Goal: Information Seeking & Learning: Check status

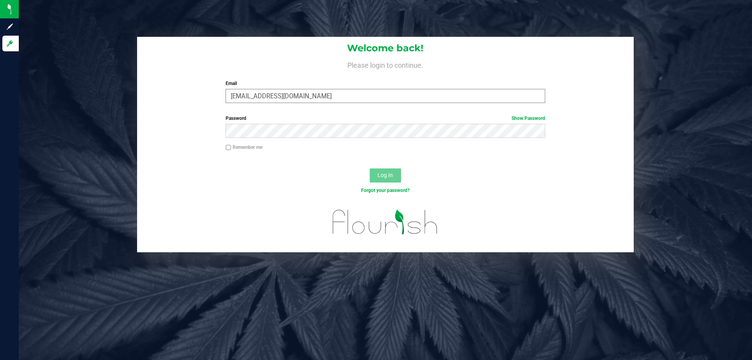
type input "[EMAIL_ADDRESS][DOMAIN_NAME]"
click at [370, 168] on button "Log In" at bounding box center [385, 175] width 31 height 14
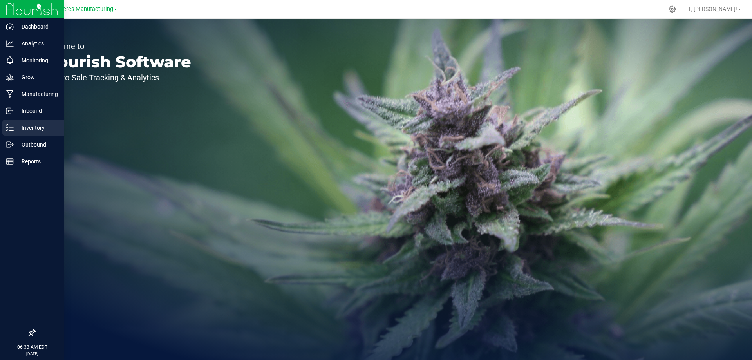
click at [16, 127] on p "Inventory" at bounding box center [37, 127] width 47 height 9
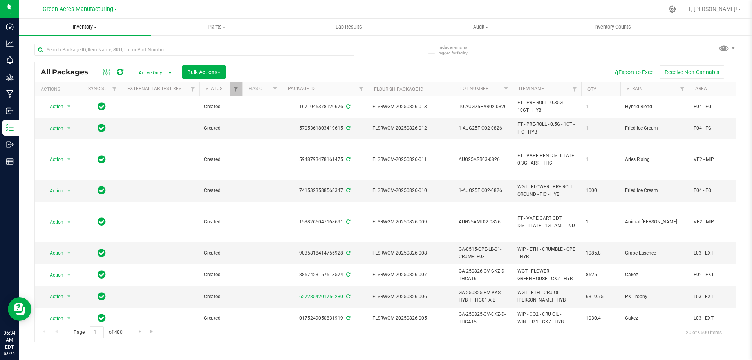
click at [86, 29] on span "Inventory" at bounding box center [85, 27] width 132 height 7
click at [89, 95] on li "From bill of materials" at bounding box center [85, 94] width 132 height 9
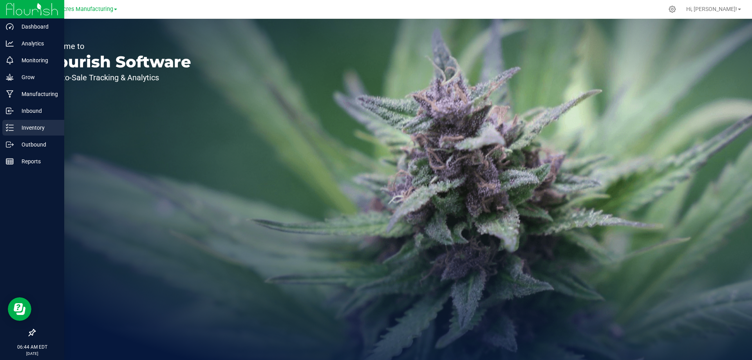
click at [19, 128] on p "Inventory" at bounding box center [37, 127] width 47 height 9
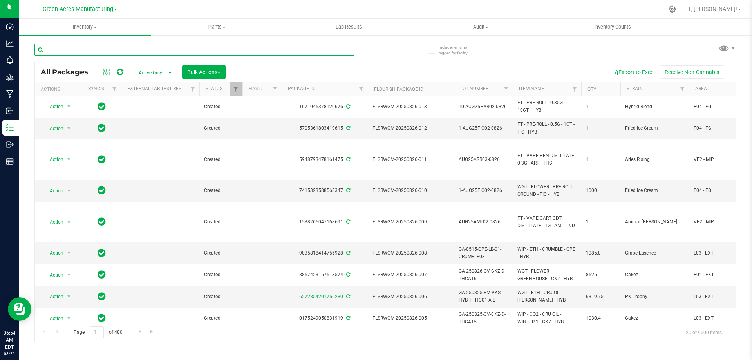
click at [206, 53] on input "text" at bounding box center [194, 50] width 320 height 12
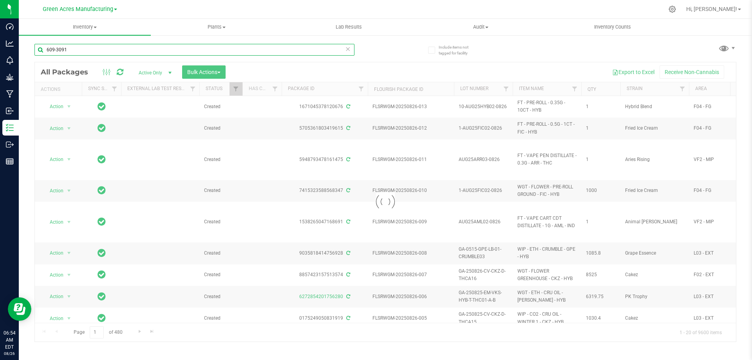
type input "609-3091"
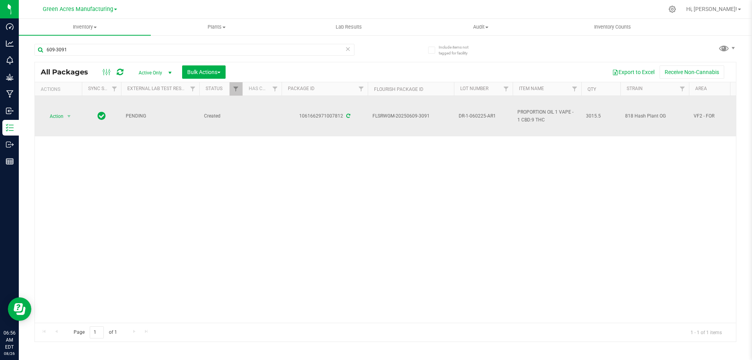
click at [473, 116] on span "DR-1-060225-AR1" at bounding box center [483, 115] width 49 height 7
click at [473, 116] on input "DR-1-060225-AR1" at bounding box center [482, 116] width 56 height 12
click at [448, 179] on div "Action Action Adjust qty Create package Edit attributes Global inventory Locate…" at bounding box center [385, 209] width 701 height 227
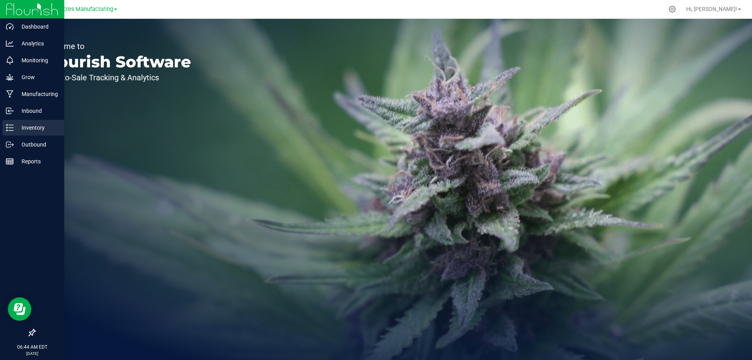
click at [31, 128] on p "Inventory" at bounding box center [37, 127] width 47 height 9
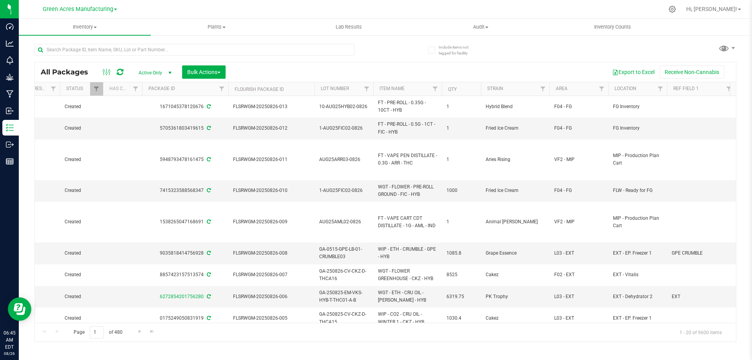
scroll to position [0, 141]
click at [604, 87] on link "Filter" at bounding box center [600, 88] width 13 height 13
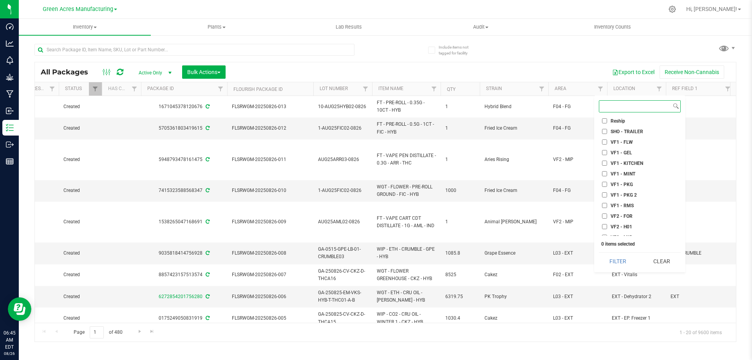
scroll to position [326, 0]
click at [606, 210] on input "VF2 - FOR" at bounding box center [604, 208] width 5 height 5
checkbox input "true"
click at [617, 256] on button "Filter" at bounding box center [618, 261] width 38 height 17
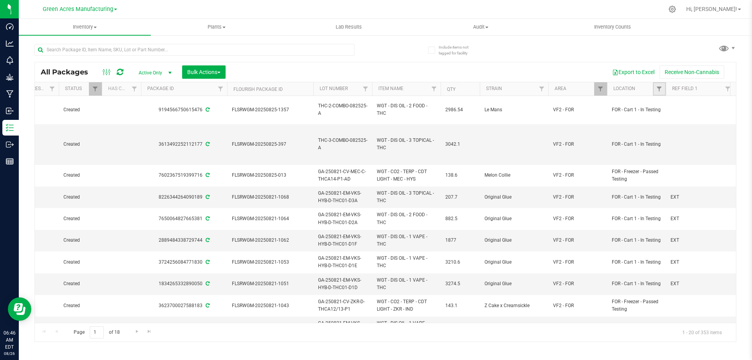
click at [658, 92] on link "Filter" at bounding box center [659, 88] width 13 height 13
click at [660, 88] on span "Filter" at bounding box center [659, 89] width 6 height 6
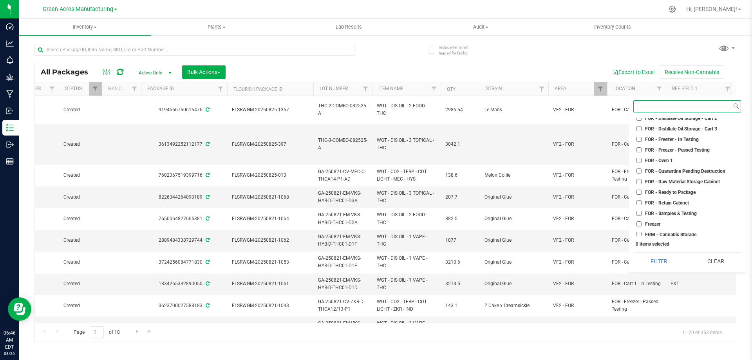
scroll to position [1227, 0]
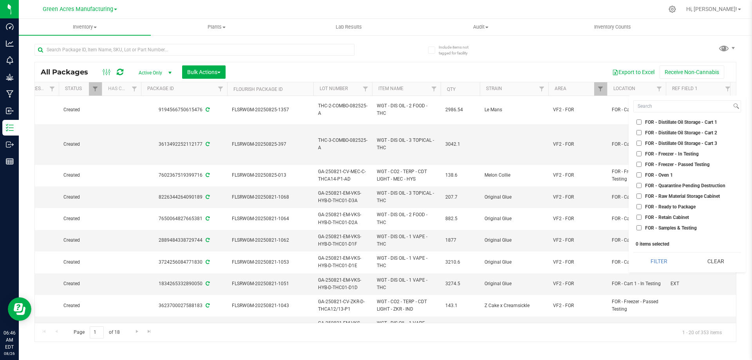
click at [637, 154] on input "FOR - Freezer - In Testing" at bounding box center [638, 153] width 5 height 5
checkbox input "true"
click at [638, 166] on input "FOR - Freezer - Passed Testing" at bounding box center [638, 164] width 5 height 5
checkbox input "true"
click at [652, 259] on button "Filter" at bounding box center [658, 261] width 51 height 17
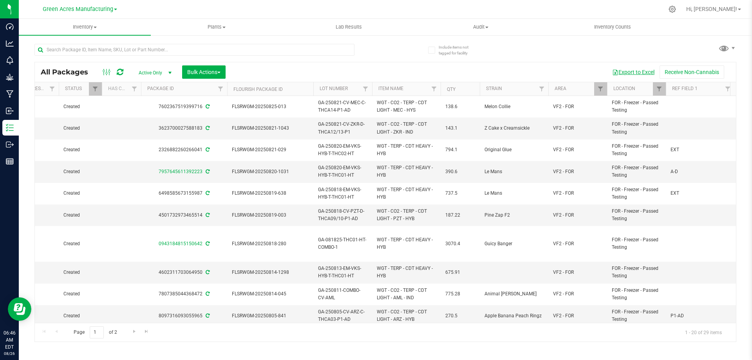
click at [619, 70] on button "Export to Excel" at bounding box center [633, 71] width 52 height 13
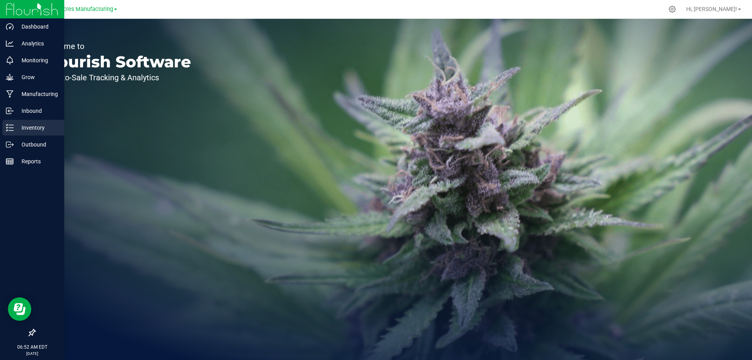
click at [12, 125] on line at bounding box center [11, 125] width 4 height 0
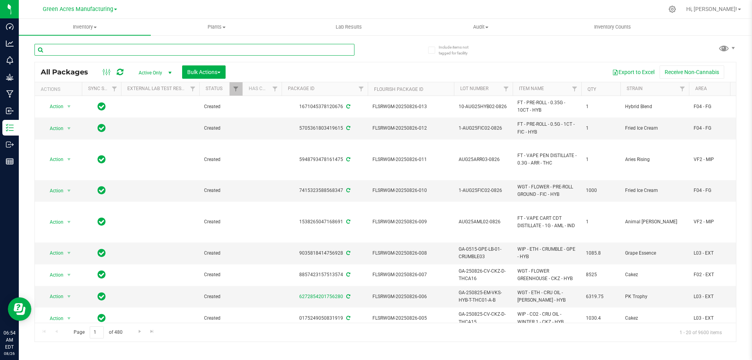
click at [207, 48] on input "text" at bounding box center [194, 50] width 320 height 12
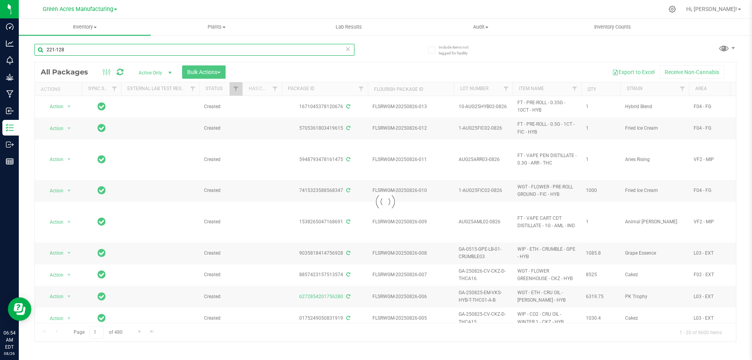
type input "221-128"
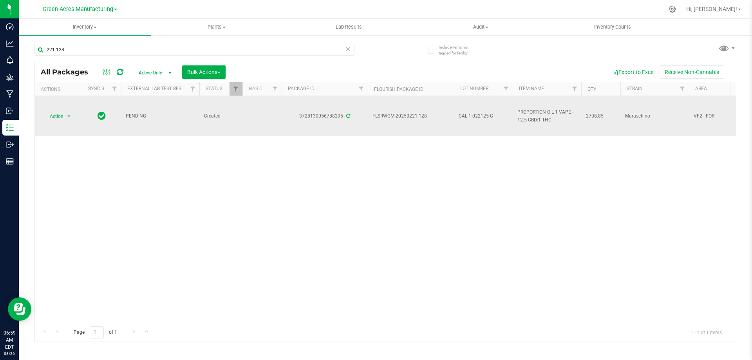
click at [468, 116] on span "CAL-1-022125-C" at bounding box center [483, 115] width 49 height 7
click at [468, 116] on input "CAL-1-022125-C" at bounding box center [482, 116] width 56 height 12
click at [461, 165] on div "Action Action Adjust qty Create package Edit attributes Global inventory Locate…" at bounding box center [385, 209] width 701 height 227
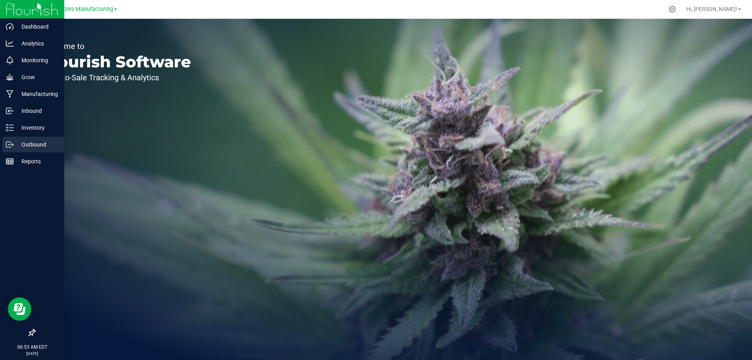
click at [15, 142] on p "Outbound" at bounding box center [37, 144] width 47 height 9
